Goal: Task Accomplishment & Management: Use online tool/utility

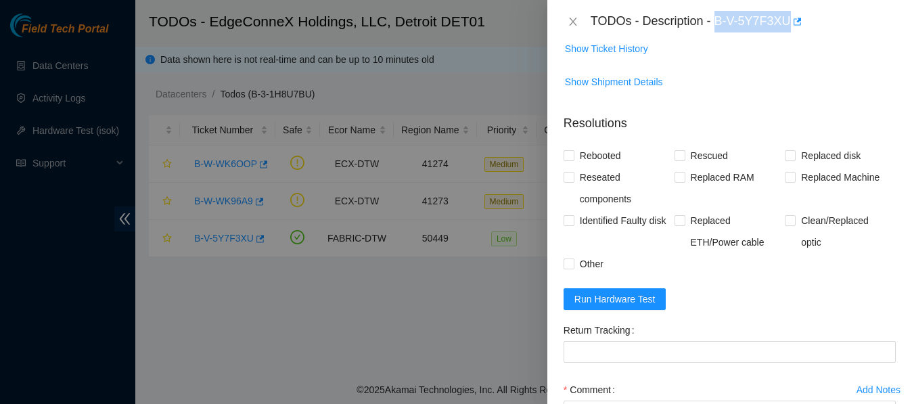
scroll to position [564, 0]
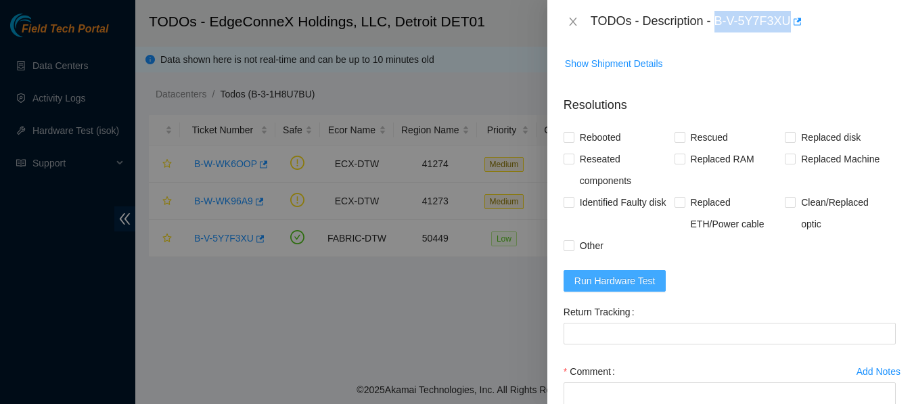
click at [606, 275] on span "Run Hardware Test" at bounding box center [614, 280] width 81 height 15
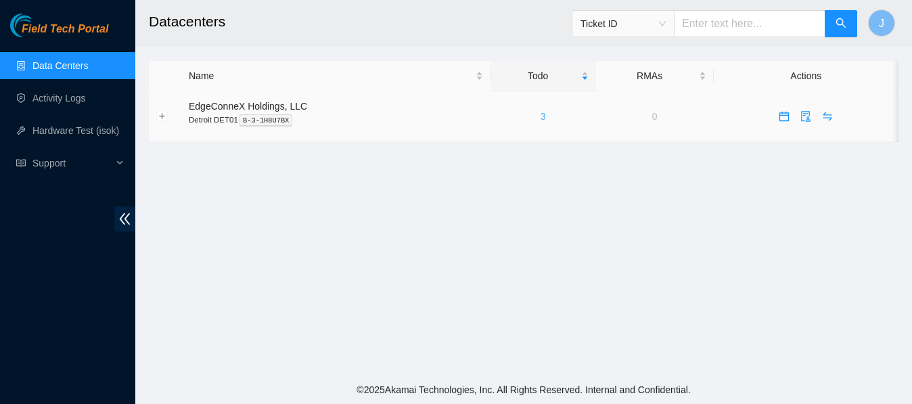
click at [541, 116] on link "3" at bounding box center [543, 116] width 5 height 11
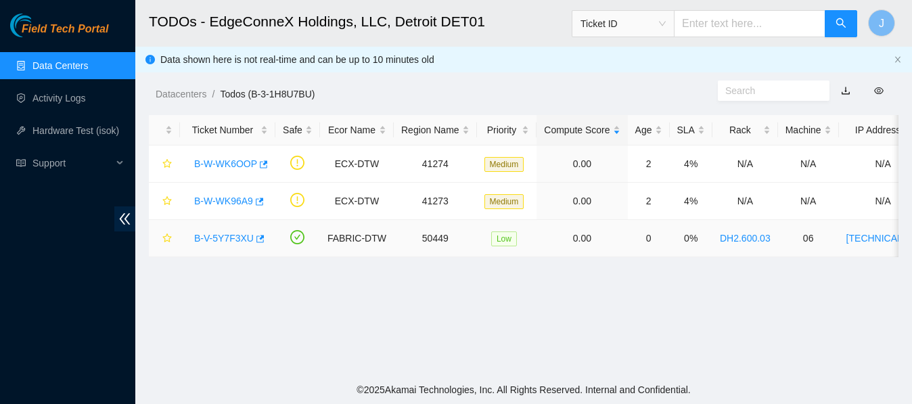
click at [237, 234] on link "B-V-5Y7F3XU" at bounding box center [224, 238] width 60 height 11
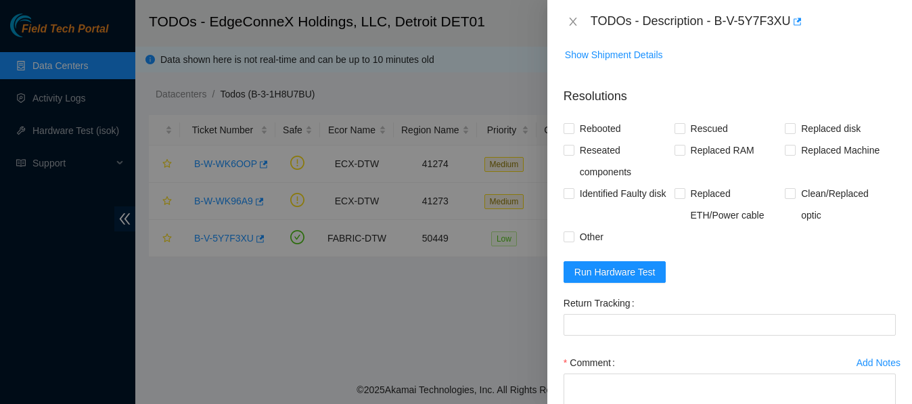
scroll to position [598, 0]
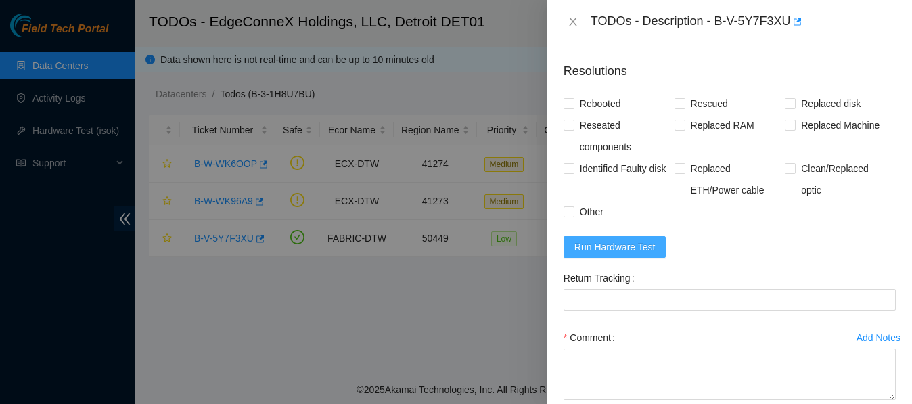
click at [613, 242] on span "Run Hardware Test" at bounding box center [614, 247] width 81 height 15
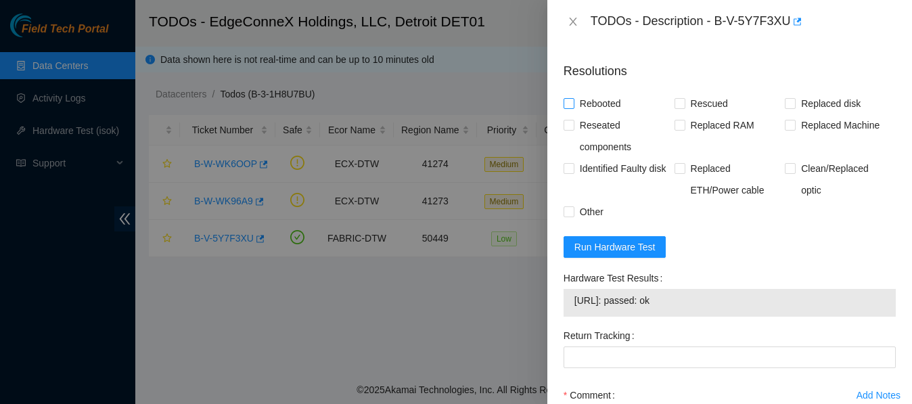
click at [568, 105] on input "Rebooted" at bounding box center [568, 102] width 9 height 9
checkbox input "true"
click at [679, 104] on input "Rescued" at bounding box center [679, 102] width 9 height 9
checkbox input "true"
drag, startPoint x: 683, startPoint y: 302, endPoint x: 552, endPoint y: 296, distance: 130.7
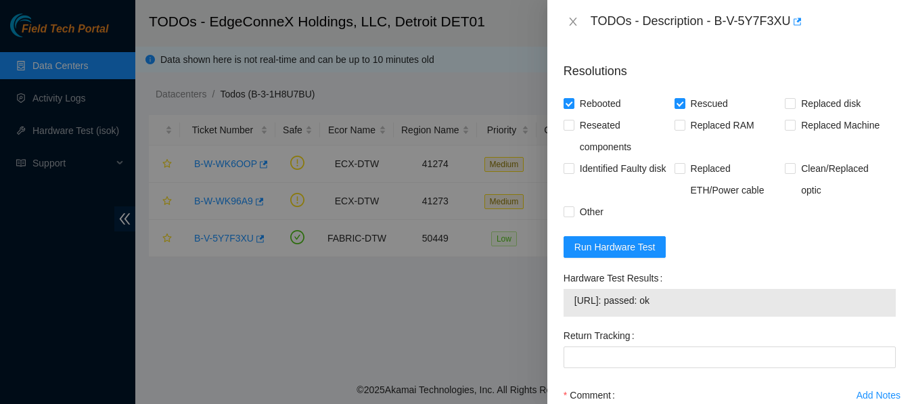
click at [552, 296] on div "Problem Type Hardware Sub Type Tier 1 Rack Number DH2.600.03 Machine Number 06 …" at bounding box center [729, 223] width 365 height 361
copy tbody "[URL]: passed: ok"
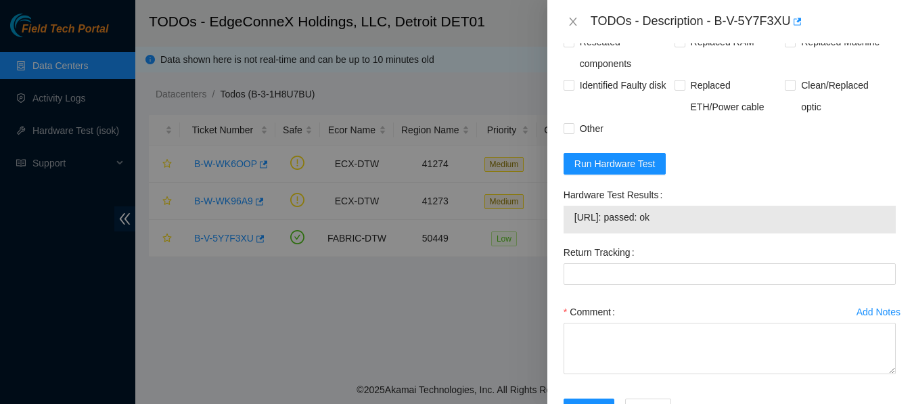
scroll to position [730, 0]
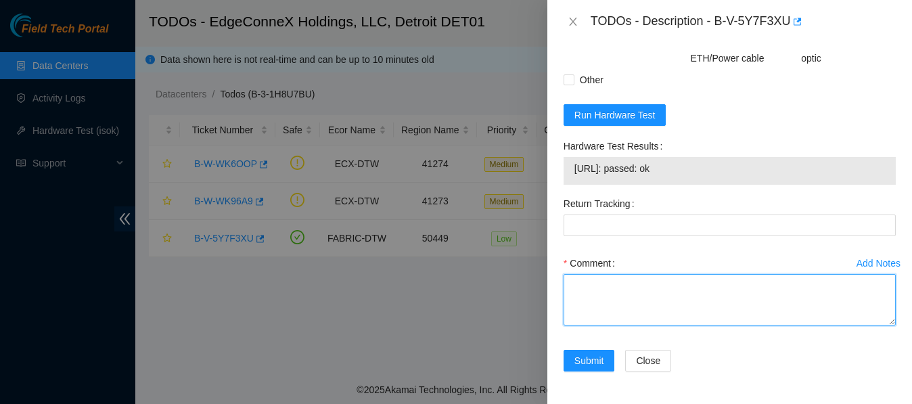
click at [631, 296] on textarea "Comment" at bounding box center [730, 299] width 332 height 51
paste textarea "10:00 to 1:00 B-V-5Y7F3XU When I first connected to the machine I had no output…"
type textarea "10:00 to 1:00 B-V-5Y7F3XU When I first connected to the machine I had no output…"
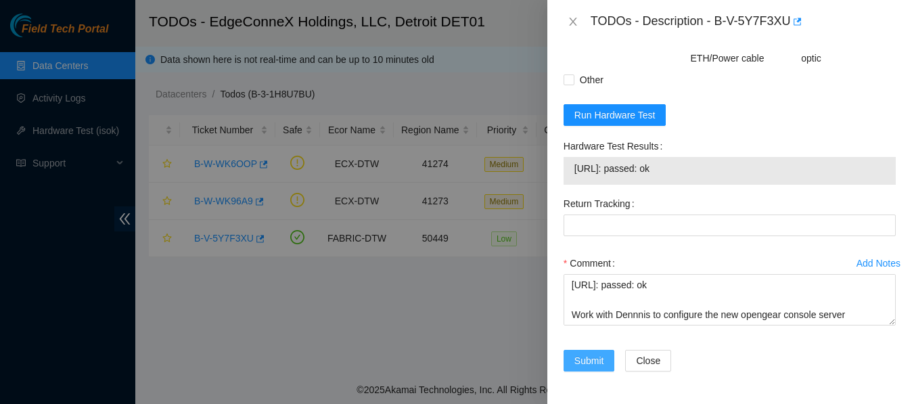
click at [585, 355] on span "Submit" at bounding box center [589, 360] width 30 height 15
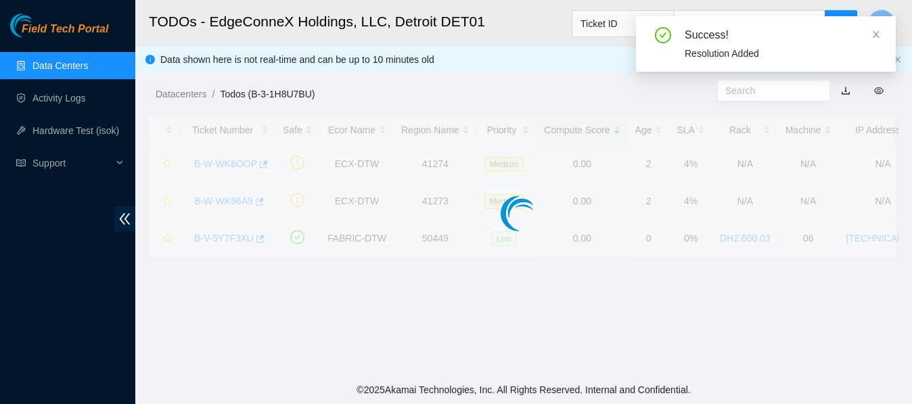
scroll to position [454, 0]
